Goal: Task Accomplishment & Management: Use online tool/utility

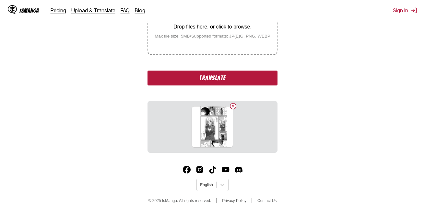
scroll to position [148, 0]
click at [201, 76] on button "Translate" at bounding box center [212, 78] width 130 height 15
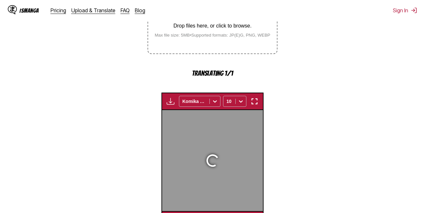
scroll to position [205, 0]
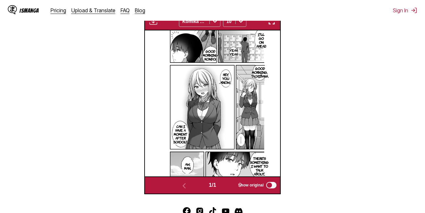
click at [271, 24] on img "button" at bounding box center [271, 21] width 8 height 8
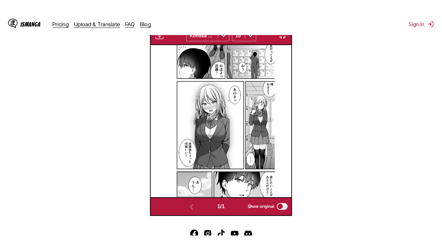
scroll to position [78, 0]
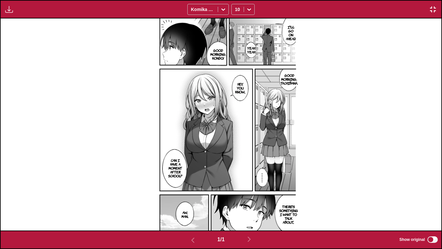
click at [266, 90] on img at bounding box center [221, 123] width 150 height 211
click at [243, 85] on p "Hey, you know..." at bounding box center [240, 88] width 13 height 14
click at [245, 85] on div "Hey, you know..." at bounding box center [265, 84] width 58 height 20
click at [219, 88] on img at bounding box center [221, 123] width 150 height 211
click at [288, 77] on icon "close-tooltip" at bounding box center [288, 79] width 5 height 5
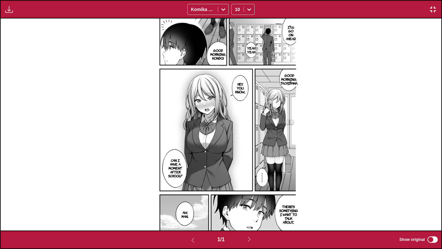
click at [424, 8] on img "button" at bounding box center [433, 10] width 8 height 8
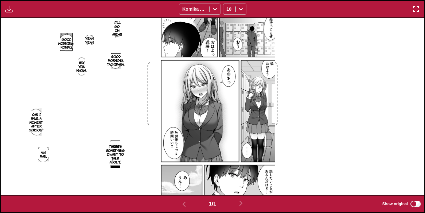
scroll to position [73, 0]
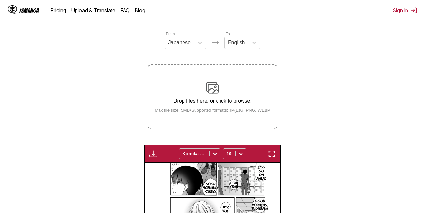
click at [210, 93] on img at bounding box center [212, 87] width 13 height 13
click at [0, 0] on input "Drop files here, or click to browse. Max file size: 5MB • Supported formats: JP…" at bounding box center [0, 0] width 0 height 0
